Goal: Transaction & Acquisition: Purchase product/service

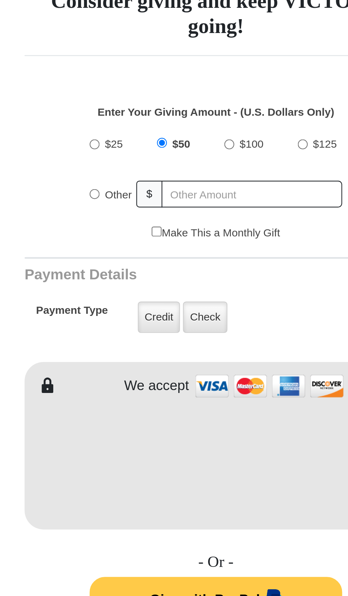
click at [124, 268] on label "$25" at bounding box center [126, 265] width 13 height 12
click at [120, 267] on input "$25" at bounding box center [117, 264] width 5 height 5
radio input "true"
click at [148, 305] on input "Make This a Monthly Gift" at bounding box center [146, 305] width 5 height 5
checkbox input "true"
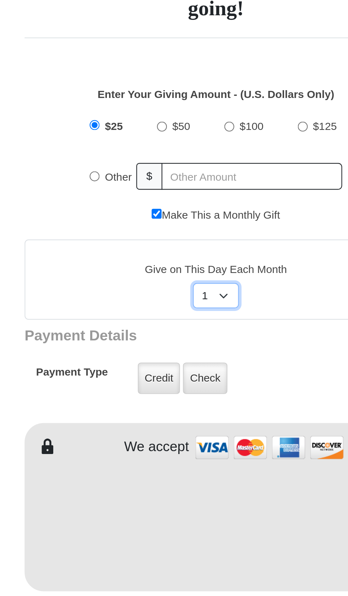
click at [182, 345] on select "Select Day of Month 1 2 3 4 5 6 7 8 9 10 11 12 13 14 15 16 17 18 19 20 21 22 23…" at bounding box center [173, 343] width 21 height 12
select select "13"
click at [163, 337] on select "Select Day of Month 1 2 3 4 5 6 7 8 9 10 11 12 13 14 15 16 17 18 19 20 21 22 23…" at bounding box center [173, 343] width 21 height 12
click at [147, 383] on label "Credit" at bounding box center [148, 381] width 20 height 15
click at [0, 0] on input "Credit" at bounding box center [0, 0] width 0 height 0
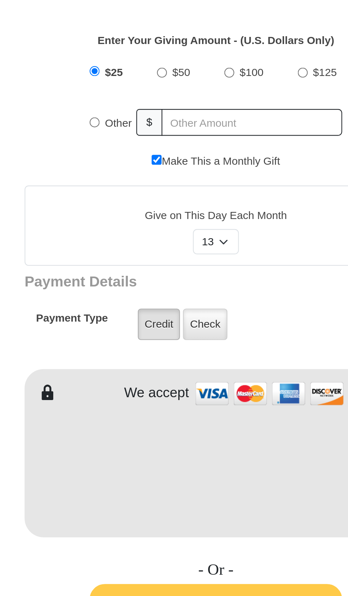
type input "Alena"
type input "[PERSON_NAME]"
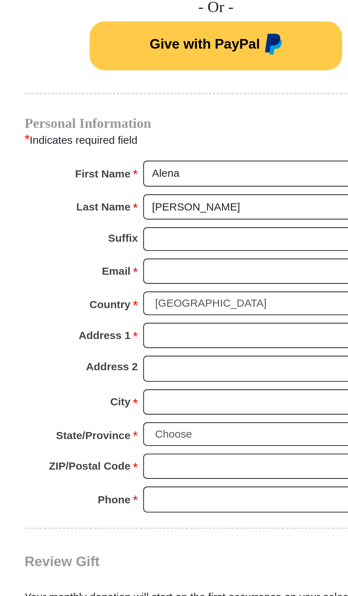
scroll to position [173, 0]
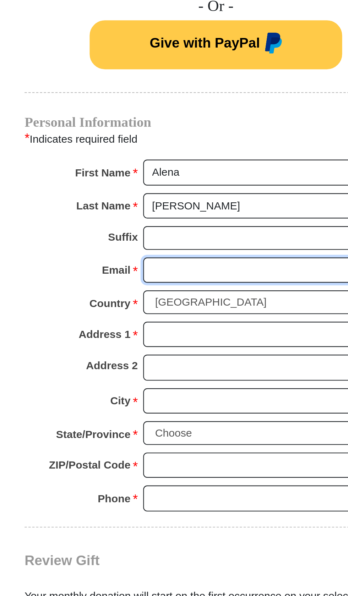
click at [159, 447] on input "Email *" at bounding box center [201, 445] width 123 height 12
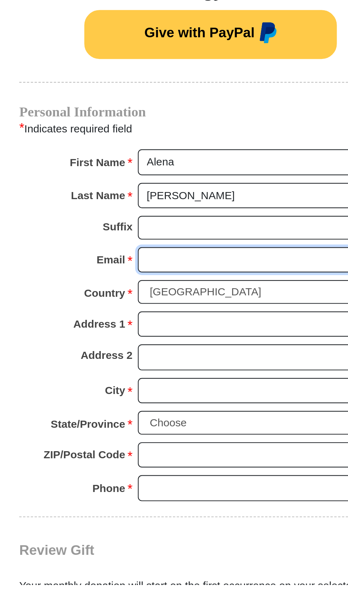
scroll to position [173, 0]
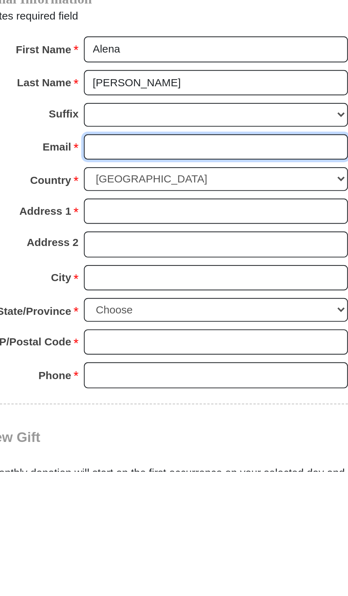
type input "[EMAIL_ADDRESS][DOMAIN_NAME]"
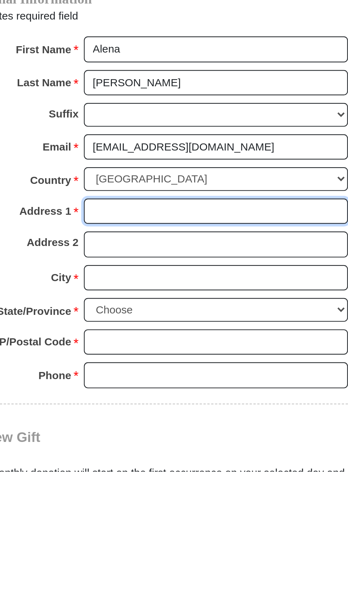
type input "[STREET_ADDRESS][PERSON_NAME]"
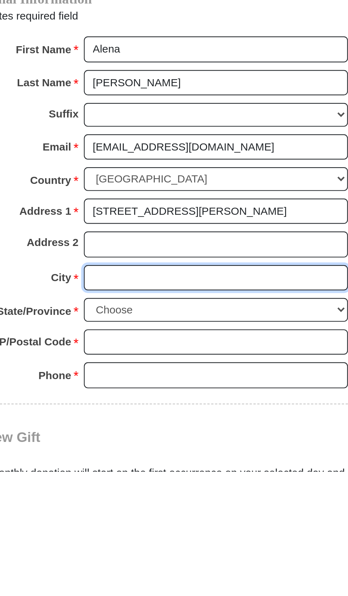
type input "Boerne"
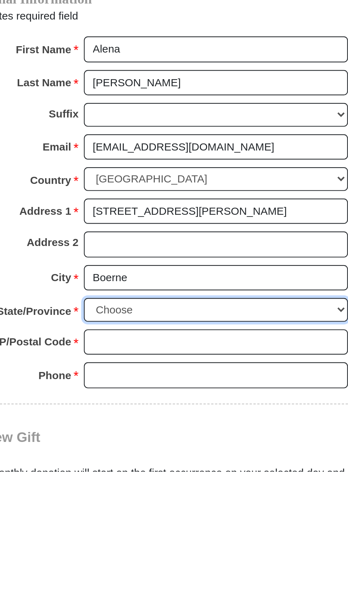
select select "[GEOGRAPHIC_DATA]"
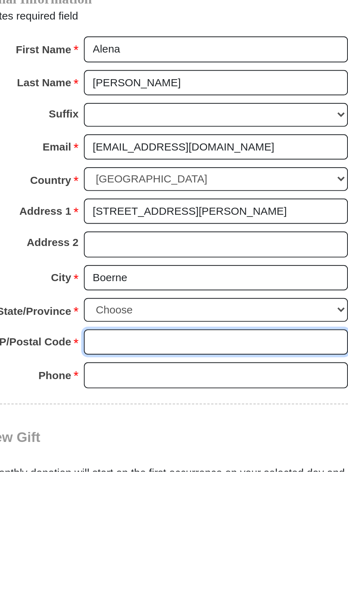
type input "78006"
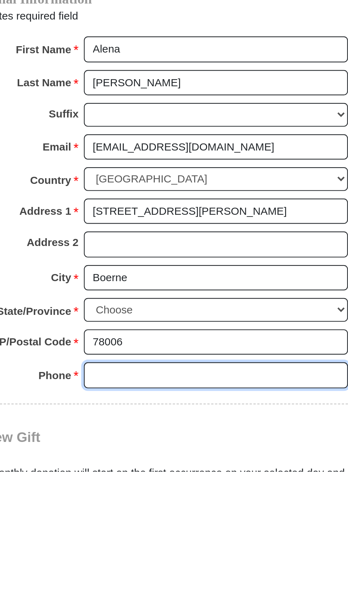
type input "2108495345"
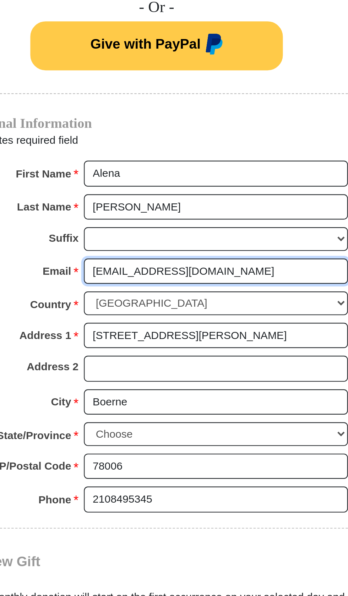
click at [169, 446] on input "[EMAIL_ADDRESS][DOMAIN_NAME]" at bounding box center [201, 446] width 123 height 12
type input "[EMAIL_ADDRESS][DOMAIN_NAME]"
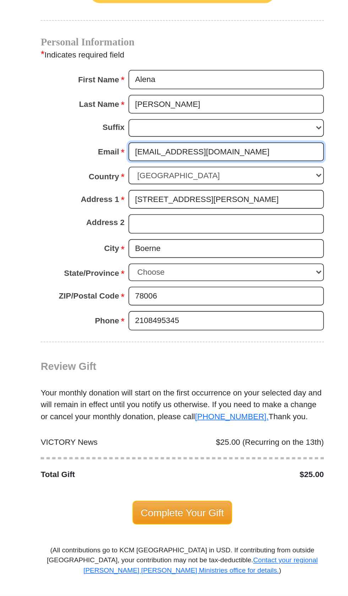
scroll to position [305, 0]
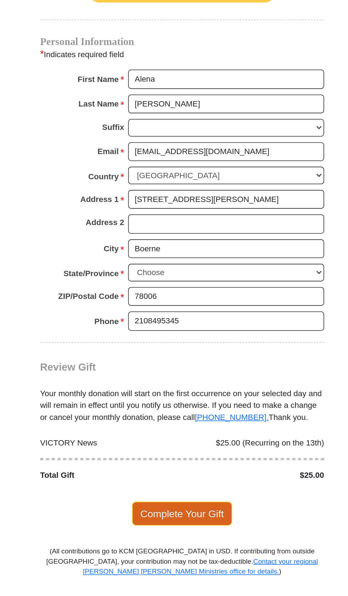
click at [174, 542] on span "Complete Your Gift" at bounding box center [174, 539] width 63 height 15
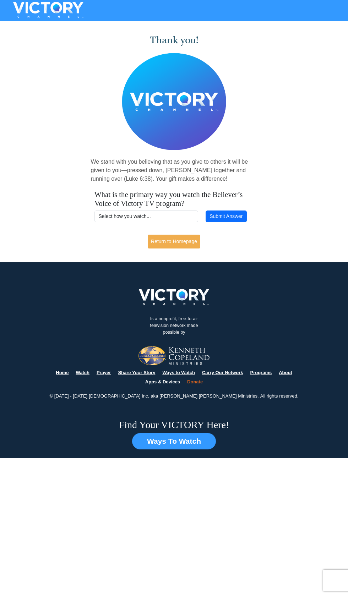
click at [178, 198] on h4 "What is the primary way you watch the Believer’s Voice of Victory TV program?" at bounding box center [173, 199] width 159 height 18
click at [178, 438] on button "Ways To Watch" at bounding box center [174, 441] width 84 height 16
